Goal: Navigation & Orientation: Find specific page/section

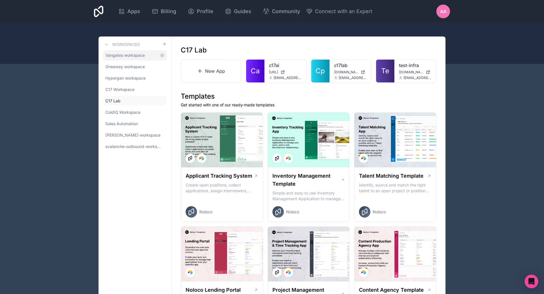
click at [119, 53] on span "Vangates workspace" at bounding box center [124, 56] width 39 height 6
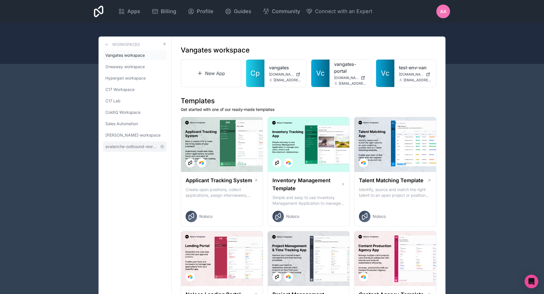
click at [120, 144] on link "avalanche-outbound-workspace" at bounding box center [135, 147] width 64 height 10
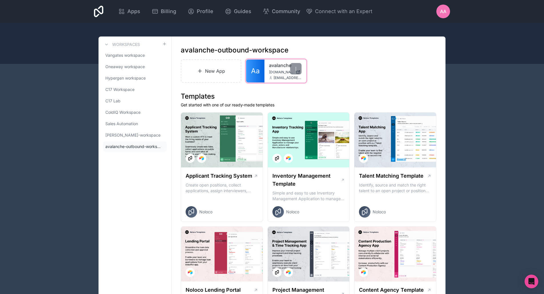
click at [258, 73] on span "Aa" at bounding box center [255, 71] width 9 height 9
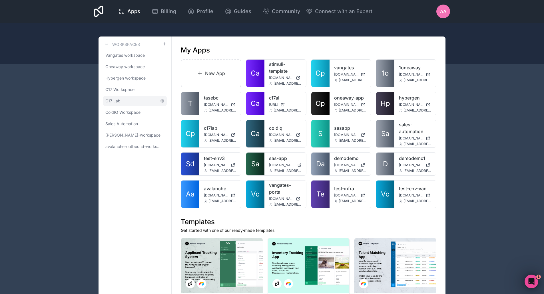
click at [125, 104] on link "C17 Lab" at bounding box center [135, 101] width 64 height 10
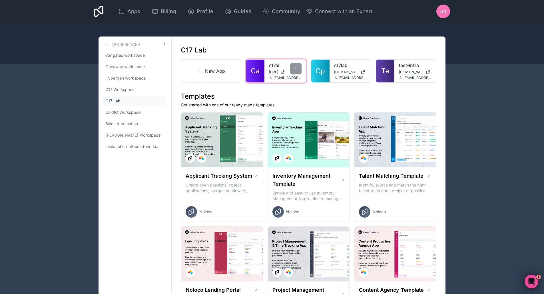
click at [253, 67] on span "Ca" at bounding box center [255, 71] width 9 height 9
